Goal: Information Seeking & Learning: Find specific page/section

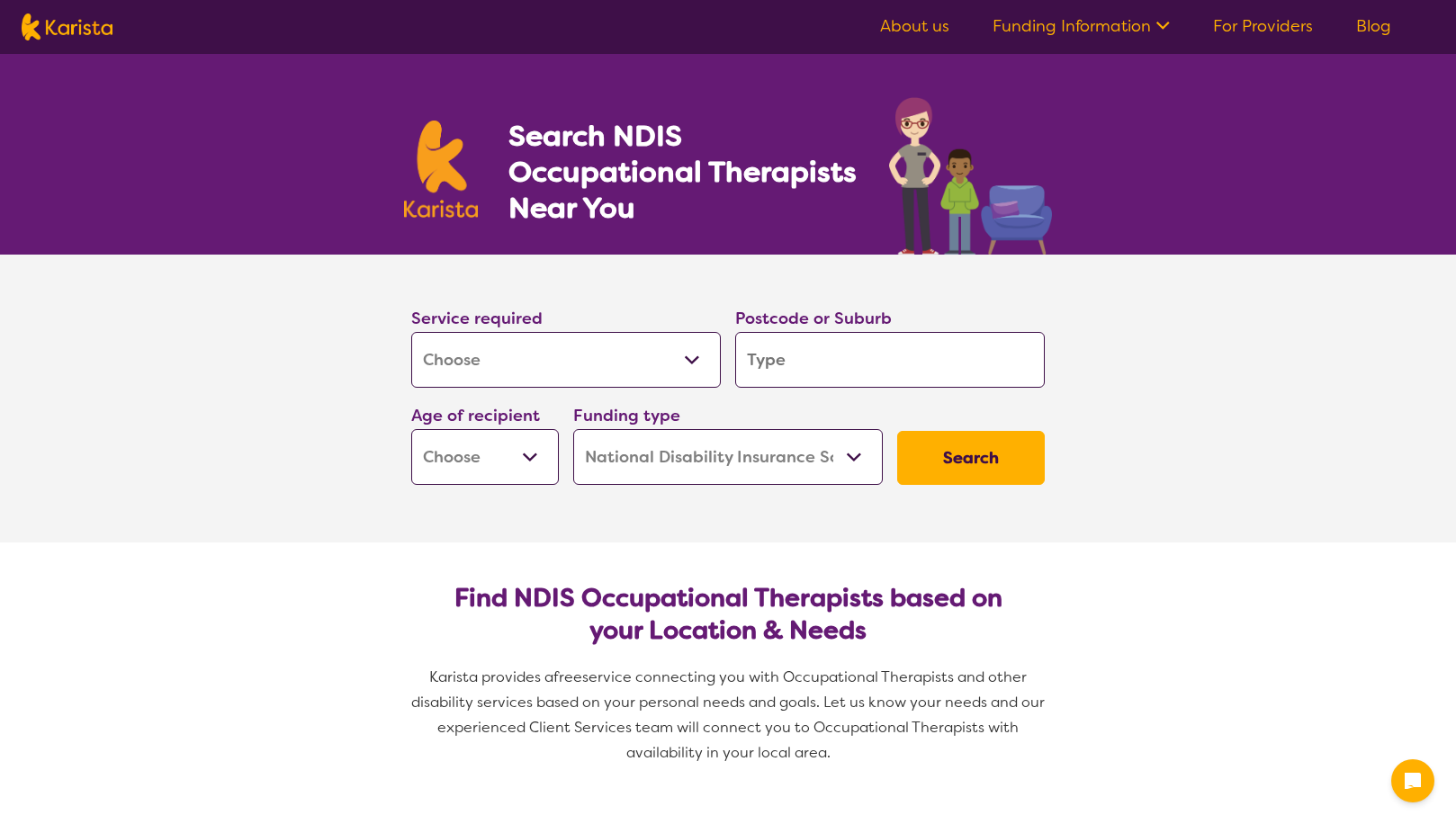
select select "[MEDICAL_DATA]"
select select "NDIS"
select select "[MEDICAL_DATA]"
select select "NDIS"
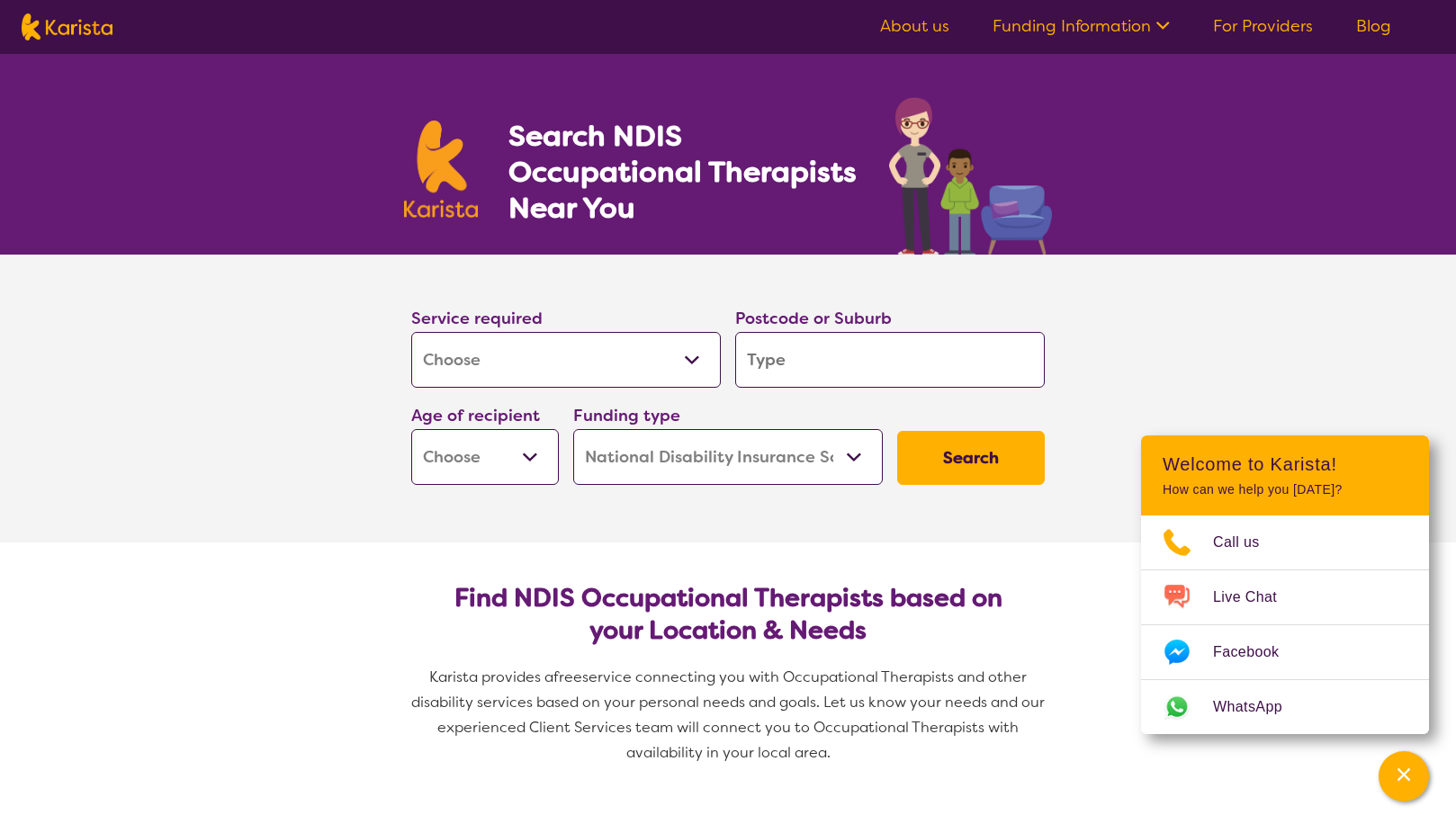
click at [707, 358] on select "Allied Health Assistant Assessment ([MEDICAL_DATA] or [MEDICAL_DATA]) Behaviour…" at bounding box center [565, 360] width 309 height 56
click at [802, 357] on input "search" at bounding box center [889, 360] width 309 height 56
click at [917, 351] on input "search" at bounding box center [889, 360] width 309 height 56
paste input "[PERSON_NAME]"
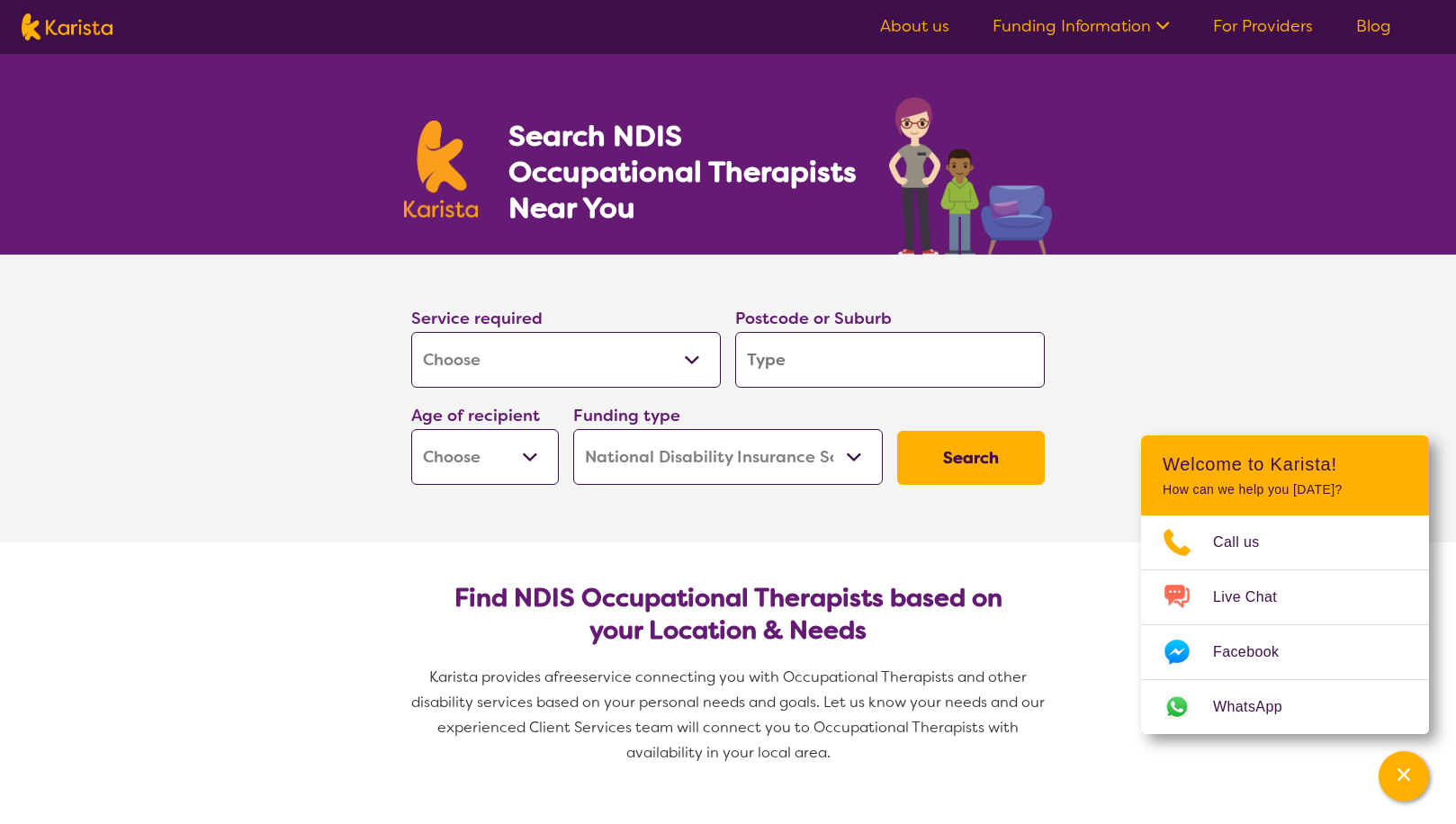
type input "[PERSON_NAME]"
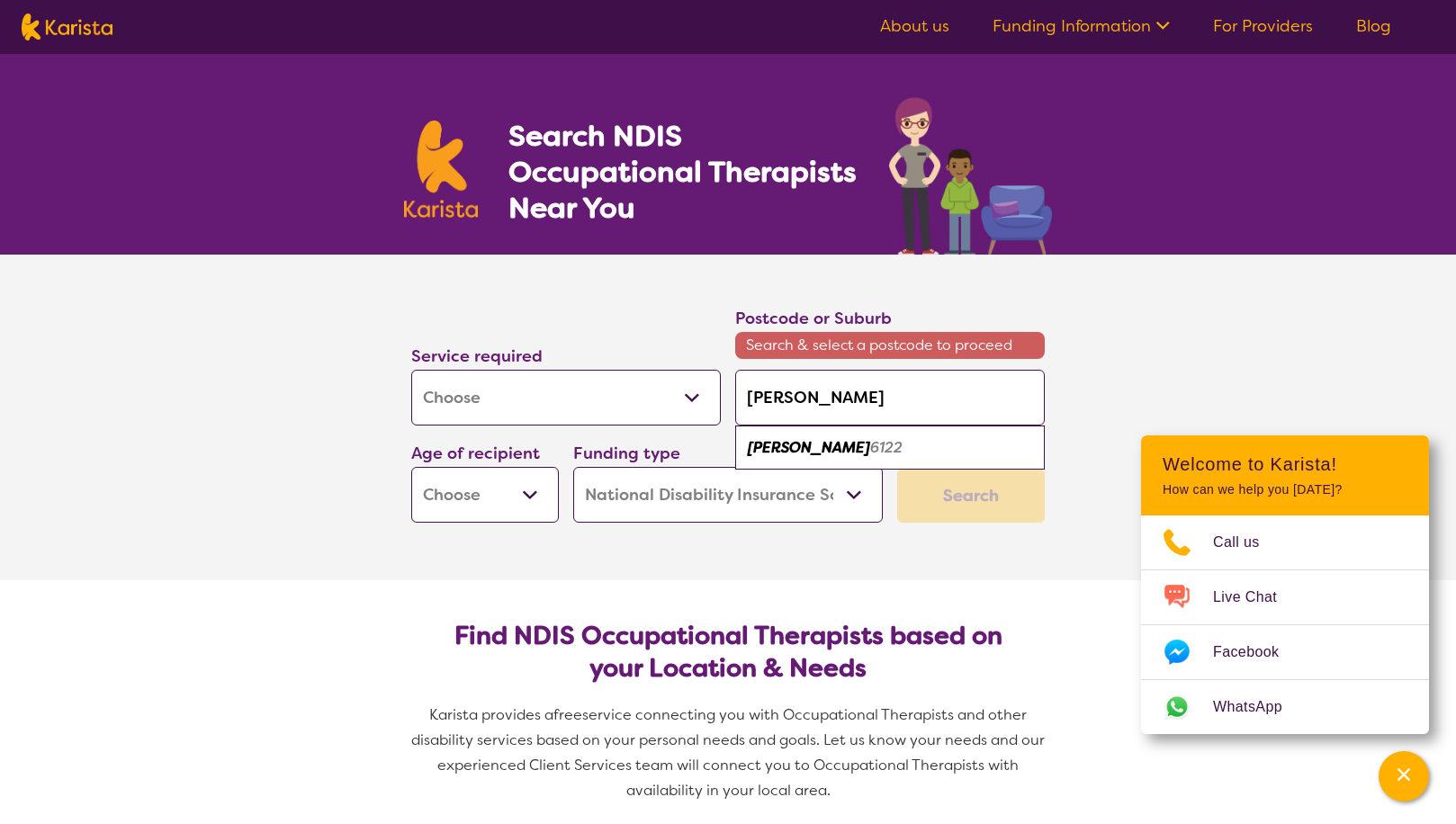
click at [841, 448] on div "[PERSON_NAME] 6122" at bounding box center [890, 448] width 292 height 34
type input "6122"
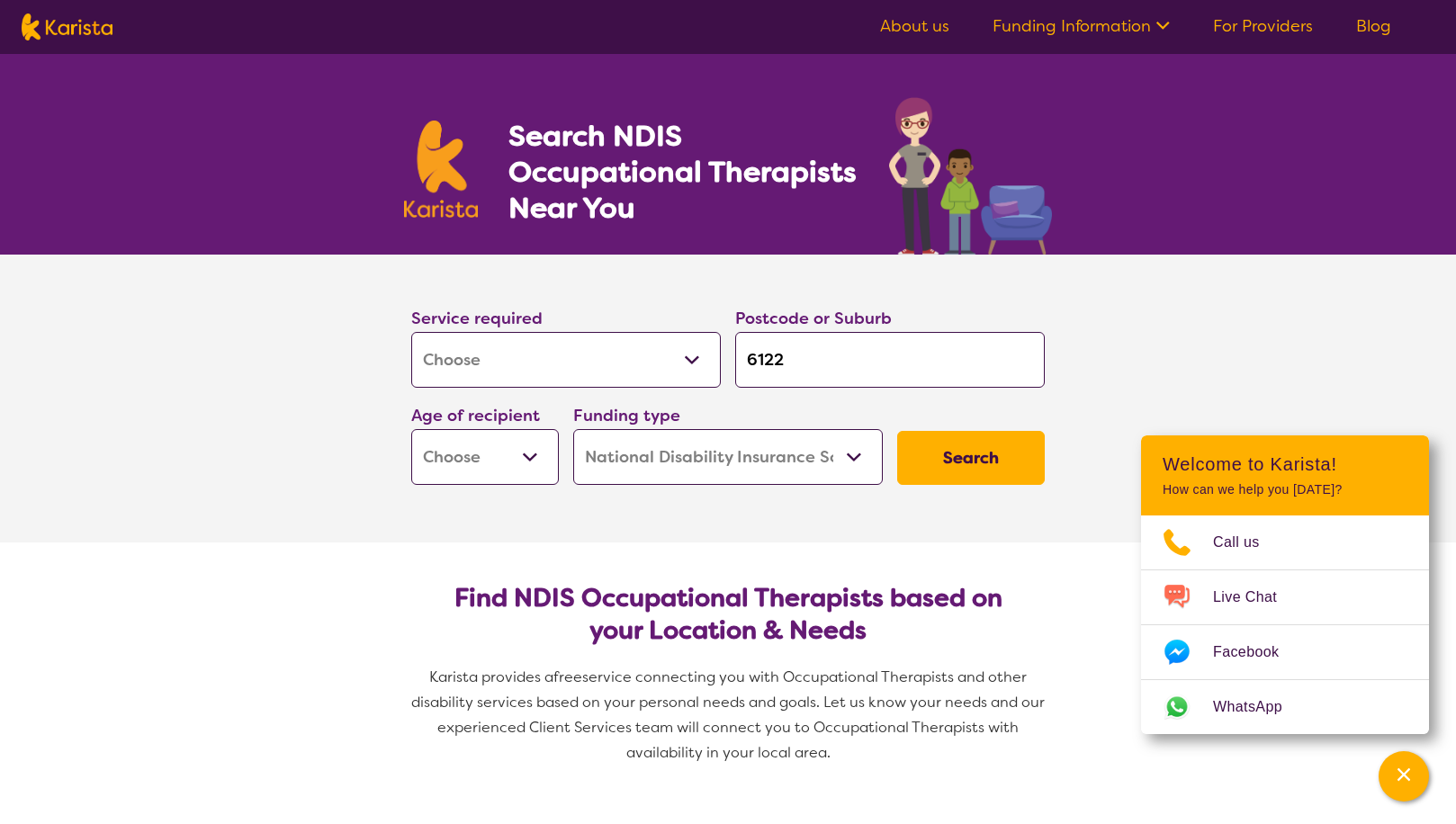
click at [951, 453] on button "Search" at bounding box center [970, 458] width 148 height 54
click at [525, 464] on select "Early Childhood - 0 to 9 Child - 10 to 11 Adolescent - 12 to 17 Adult - 18 to 6…" at bounding box center [484, 457] width 148 height 56
select select "AS"
click at [411, 429] on select "Early Childhood - 0 to 9 Child - 10 to 11 Adolescent - 12 to 17 Adult - 18 to 6…" at bounding box center [484, 457] width 148 height 56
select select "AS"
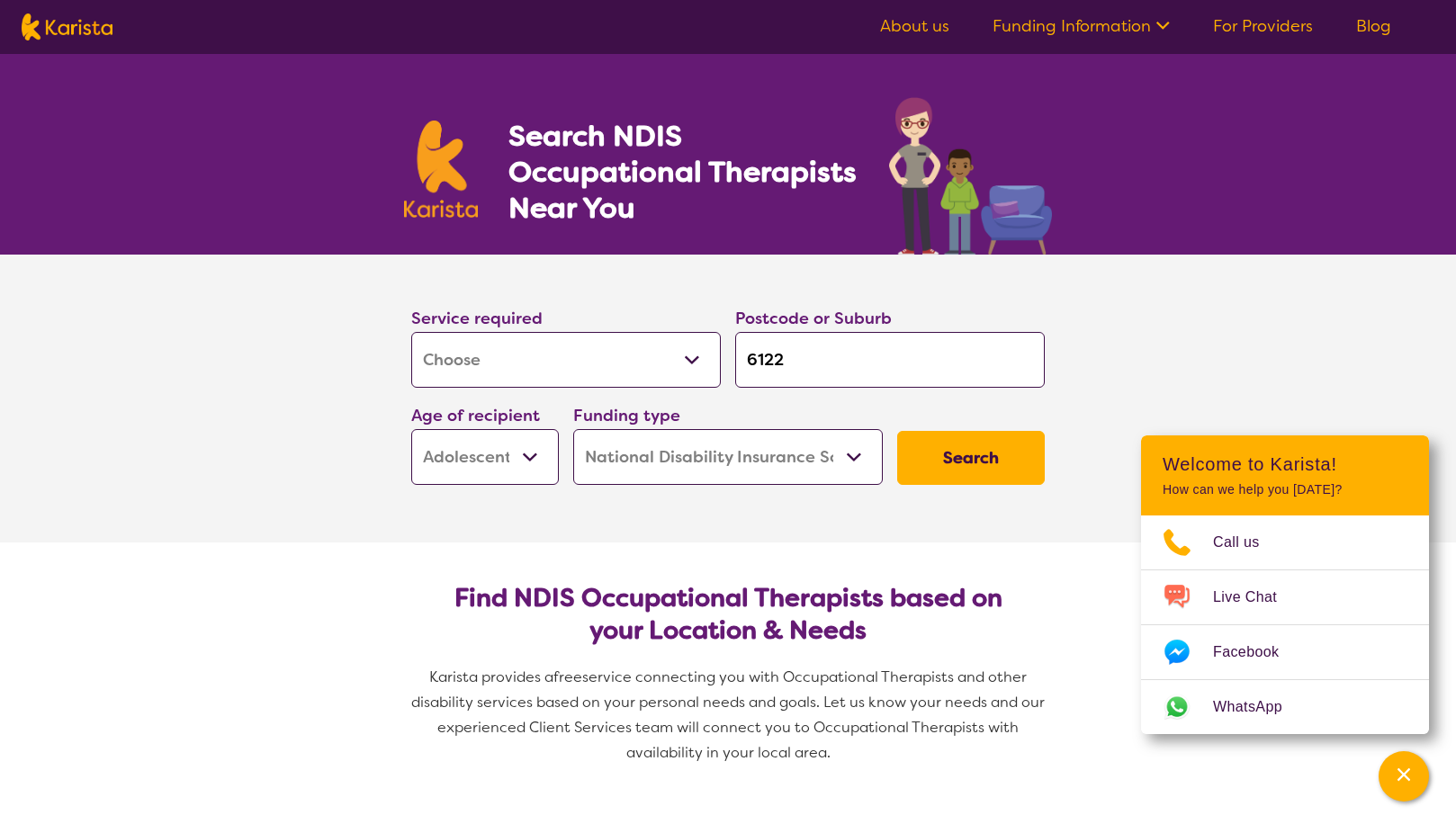
click at [848, 464] on select "Home Care Package (HCP) National Disability Insurance Scheme (NDIS) I don't know" at bounding box center [728, 457] width 309 height 56
drag, startPoint x: 848, startPoint y: 464, endPoint x: 861, endPoint y: 464, distance: 13.0
click at [848, 464] on select "Home Care Package (HCP) National Disability Insurance Scheme (NDIS) I don't know" at bounding box center [728, 457] width 309 height 56
click at [956, 463] on button "Search" at bounding box center [970, 458] width 148 height 54
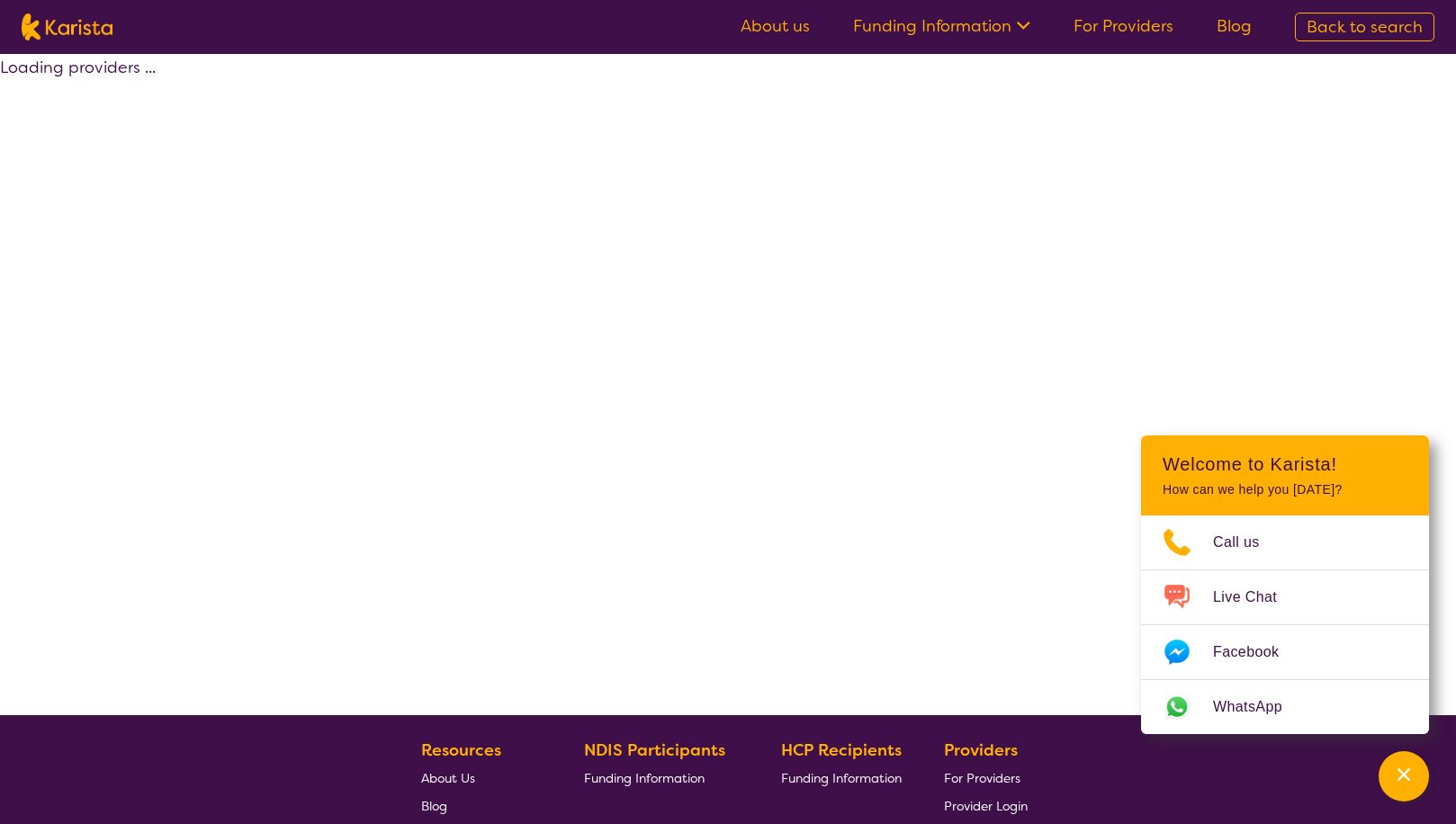
select select "by_score"
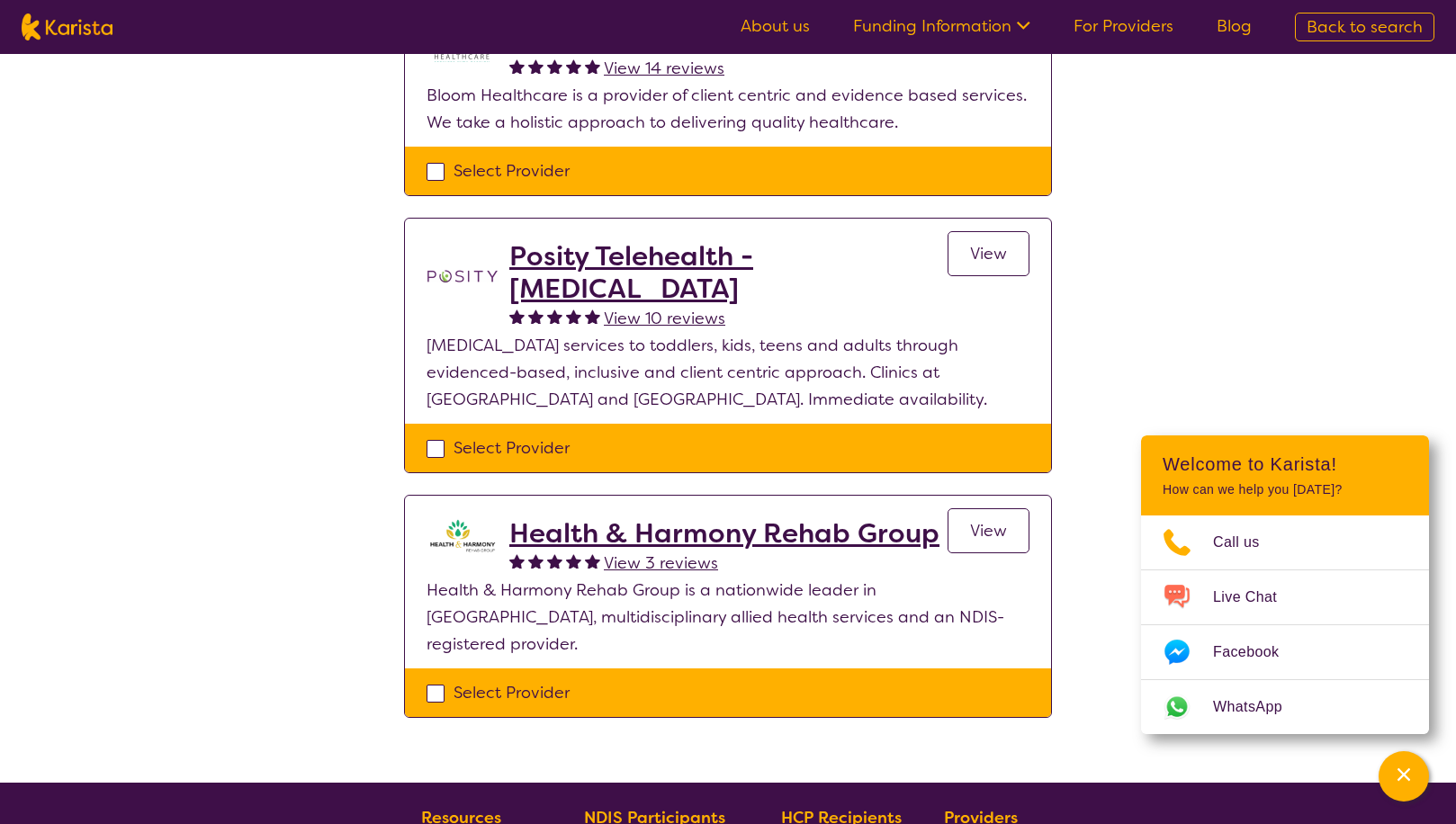
scroll to position [90, 0]
